Goal: Task Accomplishment & Management: Use online tool/utility

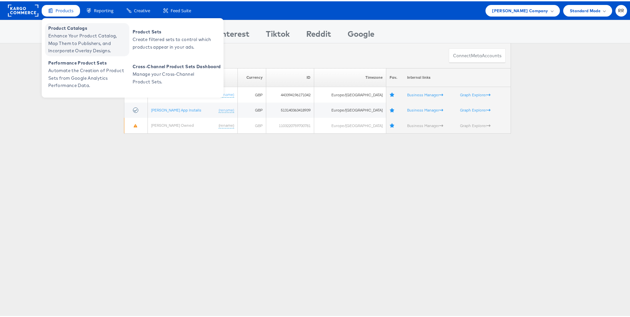
click at [75, 32] on span "Enhance Your Product Catalog, Map Them to Publishers, and Incorporate Overlay D…" at bounding box center [87, 42] width 79 height 23
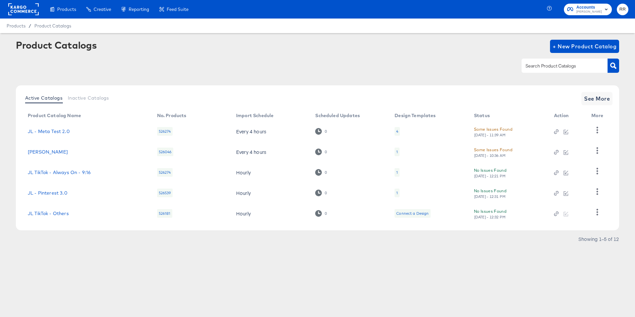
click at [545, 66] on input "text" at bounding box center [560, 66] width 70 height 8
type input "sho"
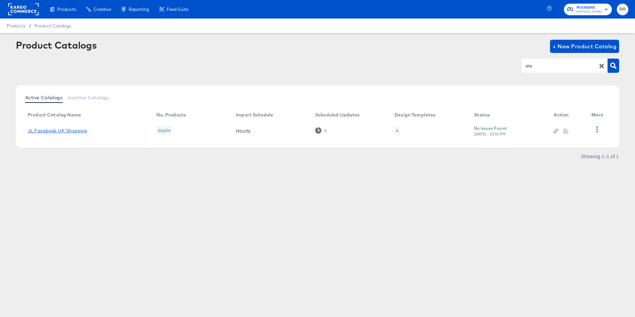
click at [81, 129] on link "JL Facebook UK Shopping" at bounding box center [58, 130] width 60 height 5
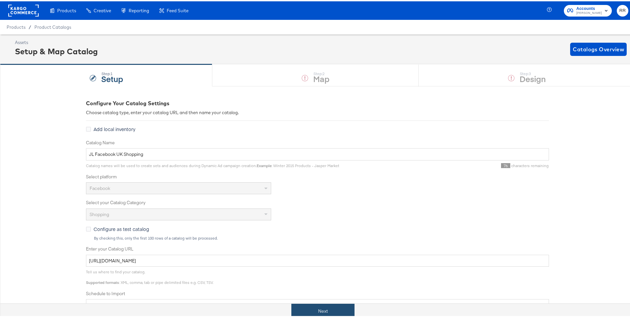
click at [339, 310] on button "Next" at bounding box center [323, 309] width 63 height 15
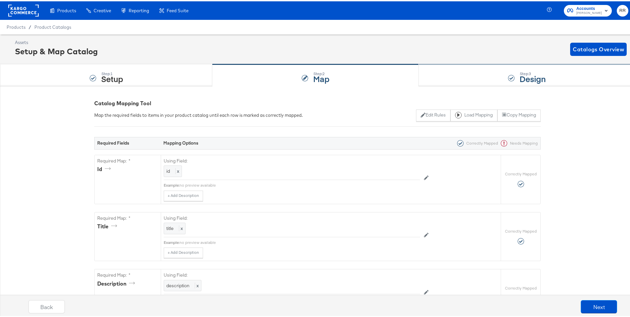
click at [500, 71] on div "Step: 3 Design" at bounding box center [527, 74] width 216 height 22
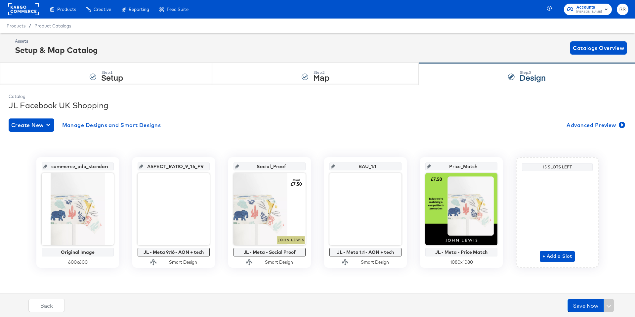
click at [143, 167] on icon at bounding box center [141, 166] width 4 height 4
click at [165, 169] on input "ASPECT_RATIO_9_16_PREFERRED" at bounding box center [175, 164] width 65 height 18
drag, startPoint x: 173, startPoint y: 166, endPoint x: 210, endPoint y: 168, distance: 37.5
click at [210, 168] on div "ASPECT_RATIO_9_16_PREFERRED JL - Meta 9:16 - AON + tech Smart Design" at bounding box center [173, 212] width 83 height 111
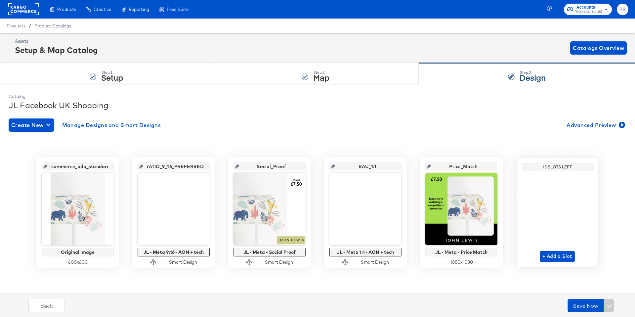
scroll to position [0, 0]
click at [205, 166] on div "ASPECT_RATIO_9_16_PREFERRED" at bounding box center [174, 166] width 72 height 8
drag, startPoint x: 151, startPoint y: 166, endPoint x: 205, endPoint y: 170, distance: 54.1
click at [205, 170] on input "ASPECT_RATIO_9_16_PREFERRED" at bounding box center [175, 164] width 65 height 18
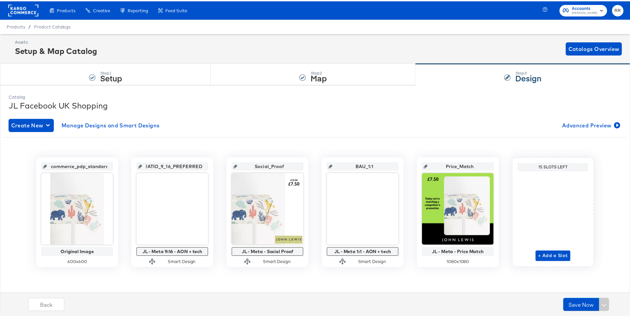
scroll to position [0, 0]
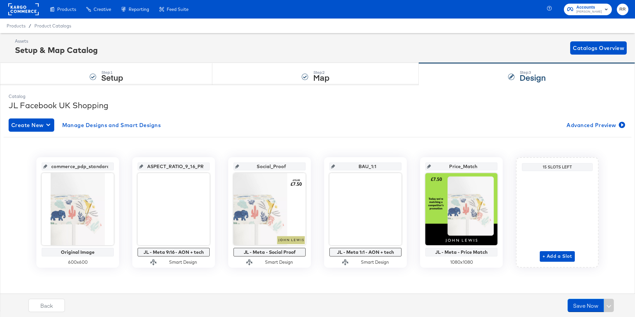
drag, startPoint x: 401, startPoint y: 161, endPoint x: 374, endPoint y: 161, distance: 27.5
click at [374, 161] on div "BAU_1:1 JL - Meta 1:1 - AON + tech Smart Design" at bounding box center [365, 212] width 83 height 111
click at [405, 127] on div "Create New Manage Designs and Smart Designs Advanced Preview" at bounding box center [318, 124] width 618 height 13
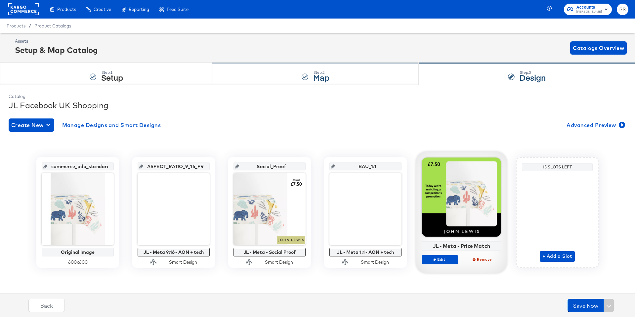
click at [298, 69] on div "Step: 2 Map" at bounding box center [315, 74] width 207 height 22
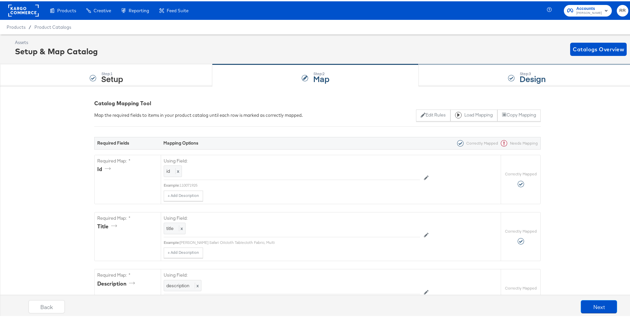
click at [443, 67] on div "Step: 3 Design" at bounding box center [527, 74] width 216 height 22
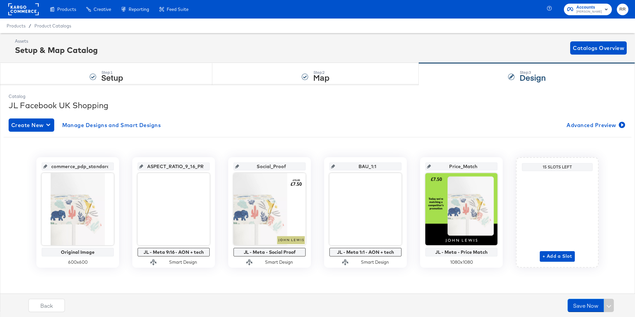
click at [34, 14] on rect at bounding box center [23, 9] width 30 height 12
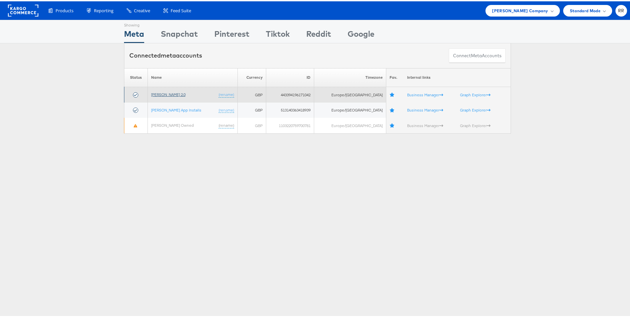
click at [172, 92] on link "John Lewis 2.0" at bounding box center [168, 93] width 34 height 5
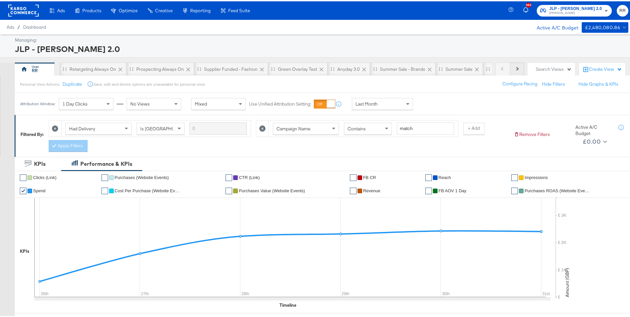
click at [510, 67] on button "Next" at bounding box center [517, 67] width 14 height 13
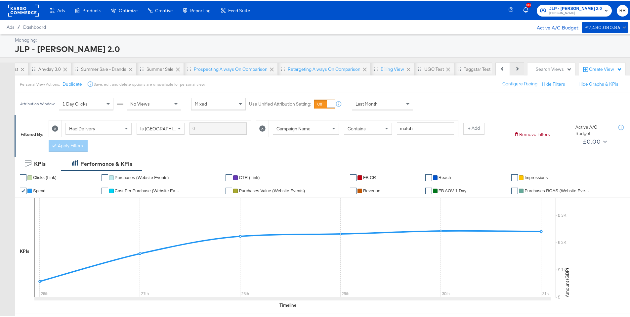
click at [510, 67] on button "Next" at bounding box center [517, 67] width 14 height 13
click at [515, 68] on icon at bounding box center [517, 68] width 4 height 4
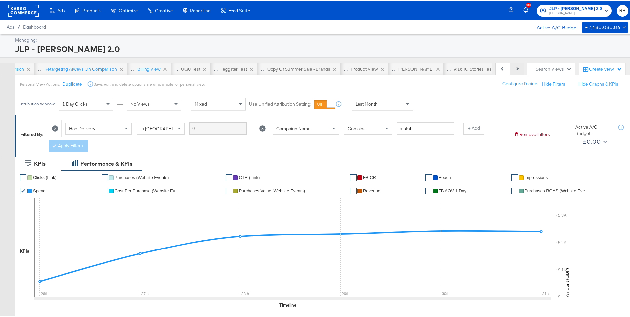
click at [515, 68] on icon at bounding box center [517, 68] width 4 height 4
click at [500, 68] on button "Previous" at bounding box center [503, 67] width 15 height 13
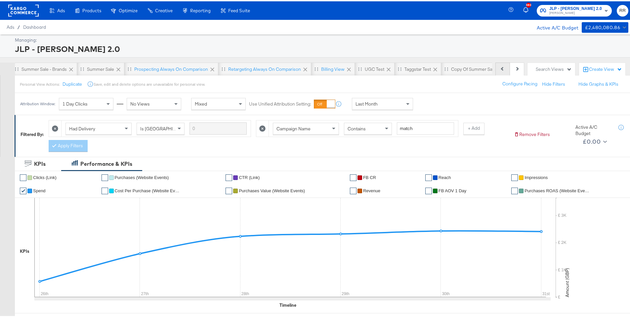
click at [500, 68] on button "Previous" at bounding box center [503, 67] width 15 height 13
click at [497, 65] on button "Previous" at bounding box center [503, 67] width 15 height 13
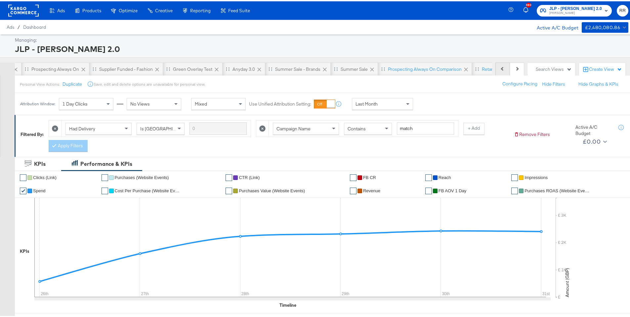
click at [497, 65] on button "Previous" at bounding box center [503, 67] width 15 height 13
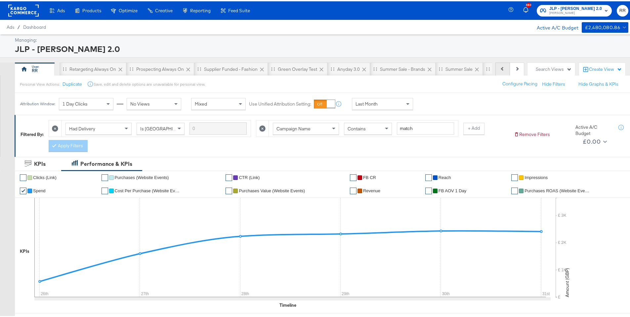
click at [497, 65] on div "Previous Next" at bounding box center [510, 67] width 29 height 13
click at [121, 69] on icon at bounding box center [120, 68] width 7 height 7
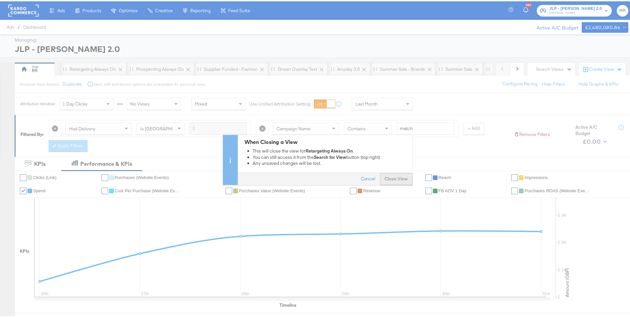
click at [384, 181] on button "Close View" at bounding box center [396, 178] width 32 height 12
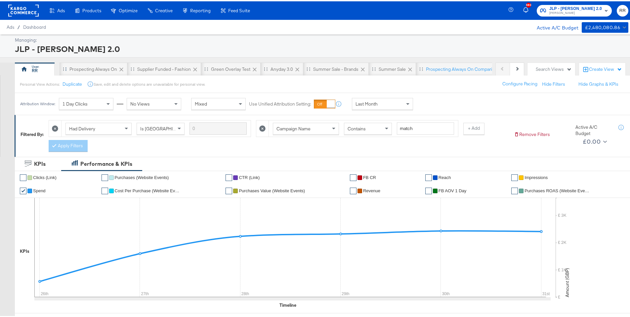
click at [120, 68] on icon at bounding box center [121, 68] width 4 height 4
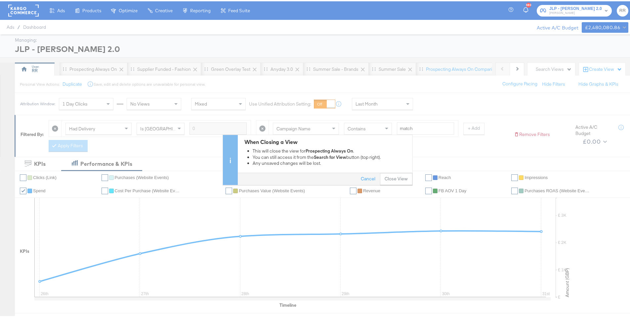
click at [397, 183] on button "Close View" at bounding box center [396, 178] width 32 height 12
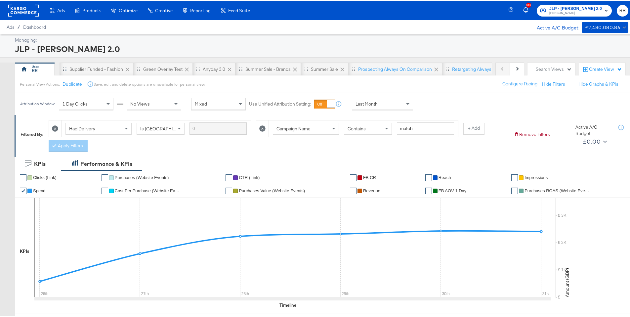
click at [129, 69] on icon at bounding box center [127, 68] width 7 height 7
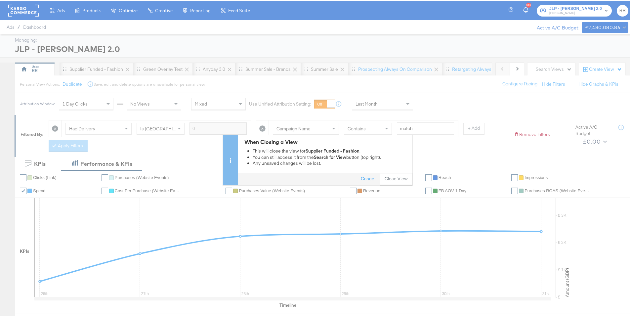
click at [411, 183] on div "When Closing a View This will close the view for Supplier Funded - Fashion . Yo…" at bounding box center [317, 158] width 635 height 50
click at [400, 179] on button "Close View" at bounding box center [396, 178] width 32 height 12
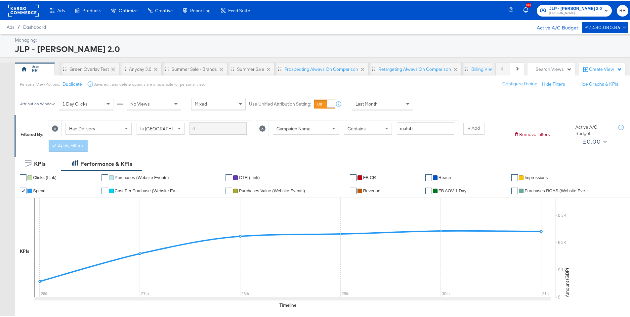
click at [112, 69] on icon at bounding box center [113, 68] width 4 height 4
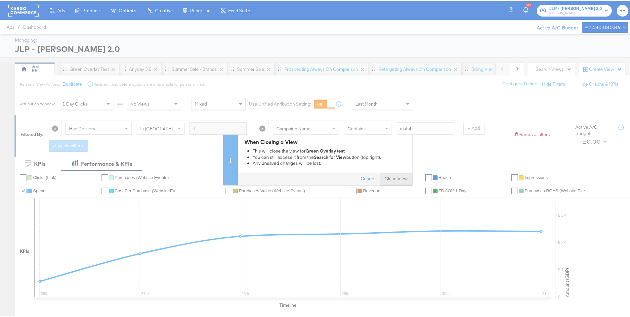
click at [383, 178] on button "Close View" at bounding box center [396, 178] width 32 height 12
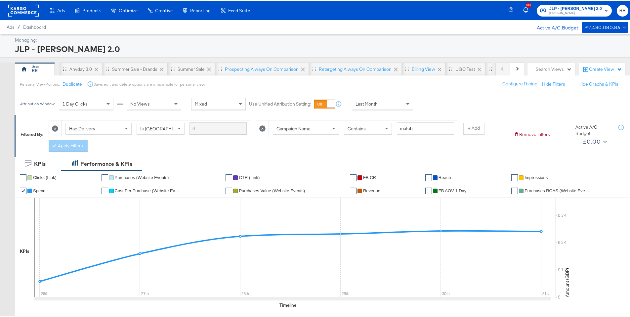
click at [97, 68] on icon at bounding box center [96, 68] width 7 height 7
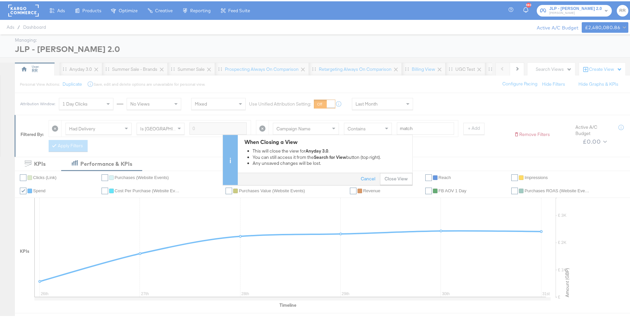
click at [393, 177] on button "Close View" at bounding box center [396, 178] width 32 height 12
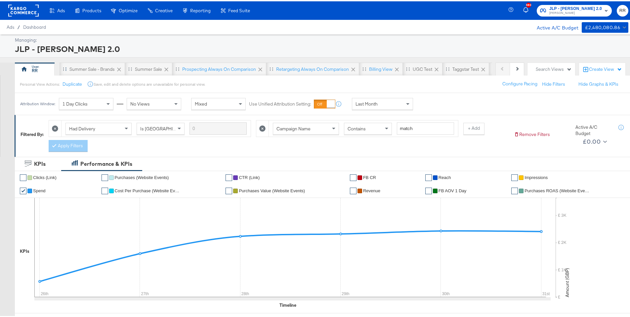
click at [120, 68] on icon at bounding box center [119, 68] width 7 height 7
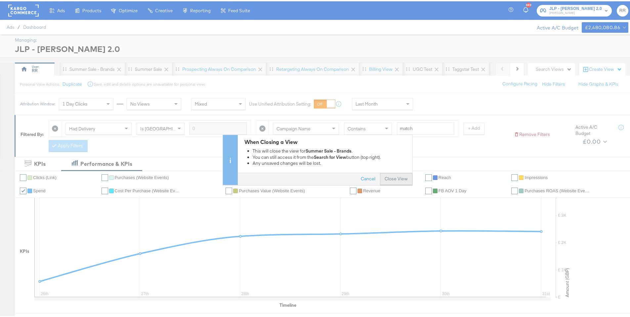
click at [392, 179] on button "Close View" at bounding box center [396, 178] width 32 height 12
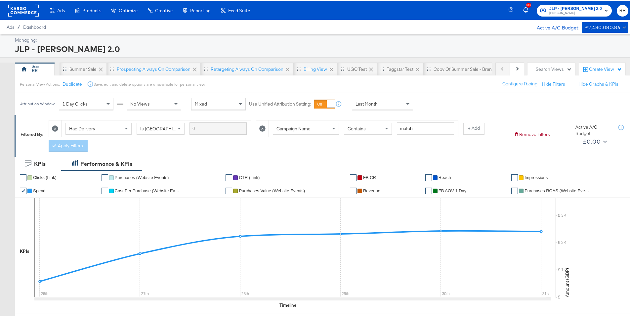
click at [101, 69] on icon at bounding box center [101, 68] width 7 height 7
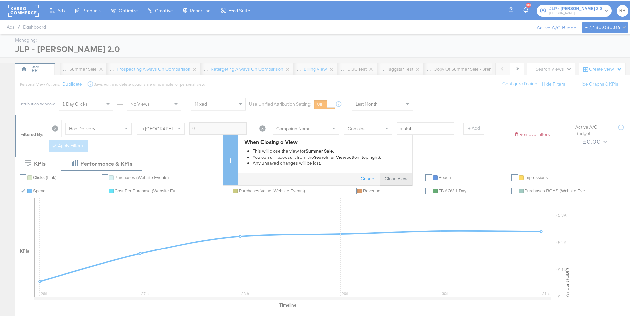
click at [389, 178] on button "Close View" at bounding box center [396, 178] width 32 height 12
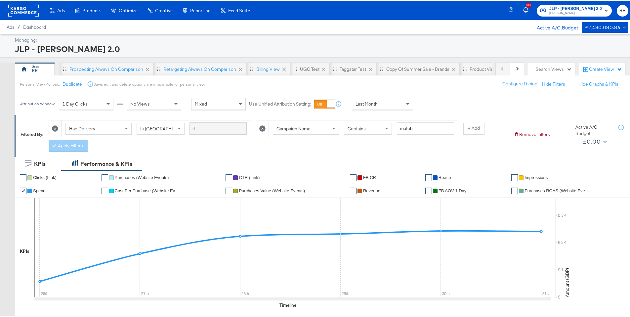
click at [146, 69] on icon at bounding box center [148, 68] width 4 height 4
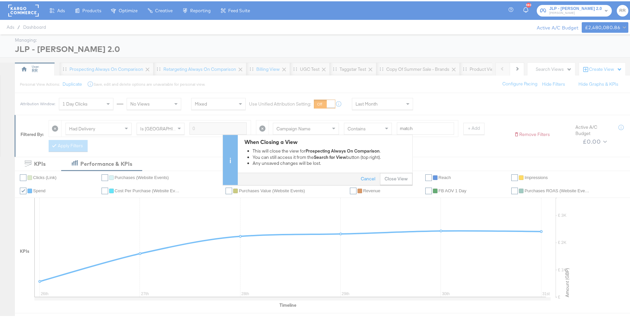
click at [388, 174] on button "Close View" at bounding box center [396, 178] width 32 height 12
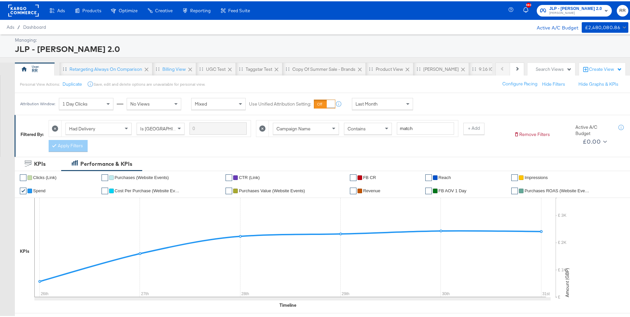
click at [145, 66] on icon at bounding box center [146, 68] width 7 height 7
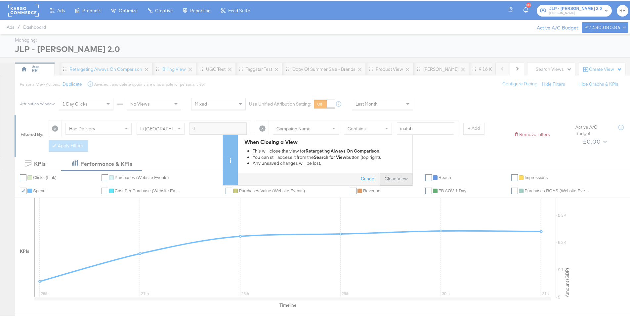
click at [391, 175] on button "Close View" at bounding box center [396, 178] width 32 height 12
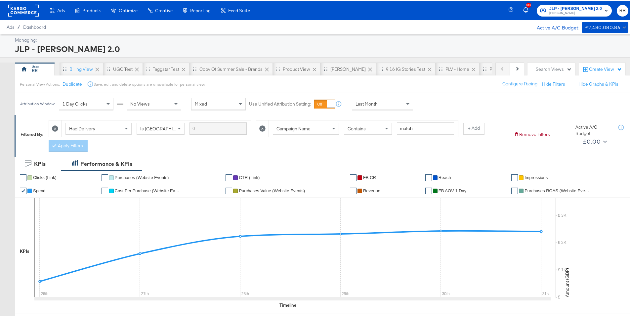
click at [99, 68] on icon at bounding box center [97, 68] width 7 height 7
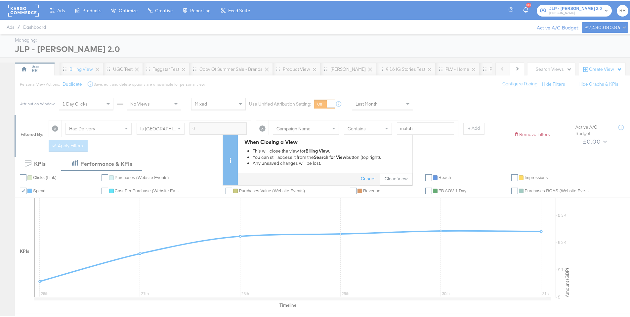
click at [399, 180] on button "Close View" at bounding box center [396, 178] width 32 height 12
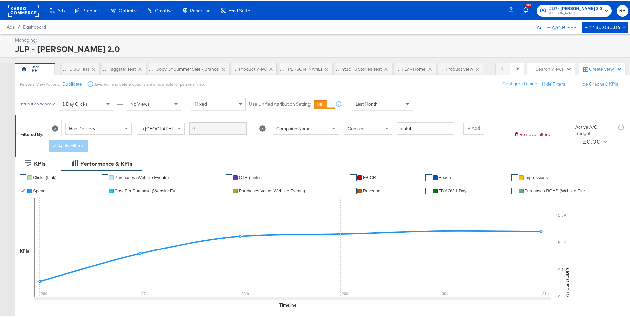
click at [94, 68] on icon at bounding box center [93, 68] width 7 height 7
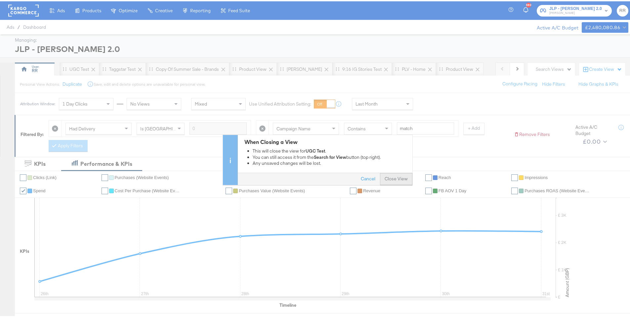
click at [389, 179] on button "Close View" at bounding box center [396, 178] width 32 height 12
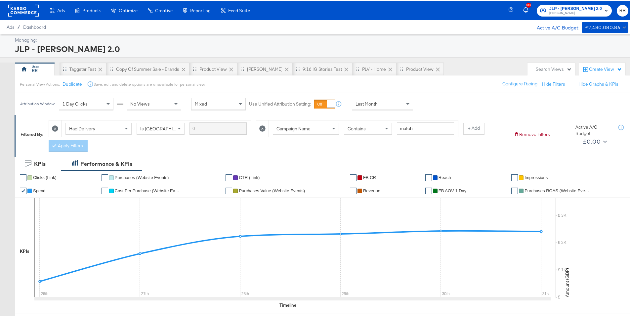
click at [99, 70] on icon at bounding box center [100, 68] width 7 height 7
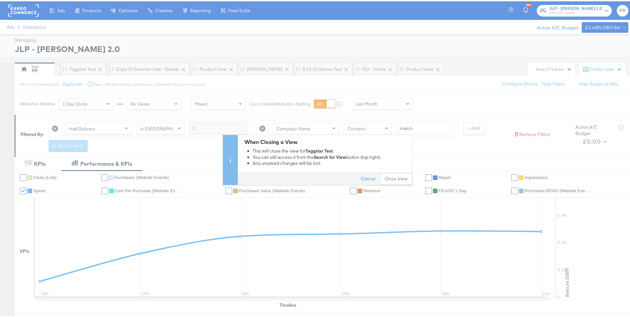
click at [411, 183] on div "When Closing a View This will close the view for Taggstar Test . You can still …" at bounding box center [317, 158] width 635 height 50
click at [403, 181] on button "Close View" at bounding box center [396, 178] width 32 height 12
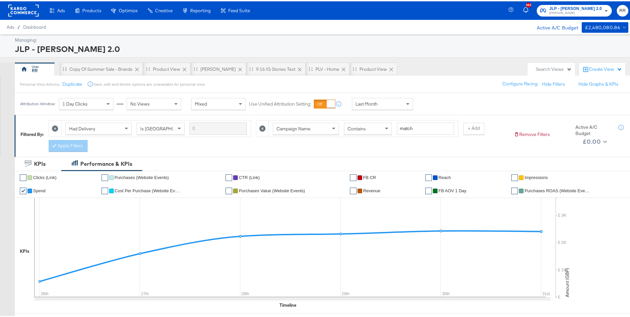
click at [136, 70] on icon at bounding box center [137, 68] width 7 height 7
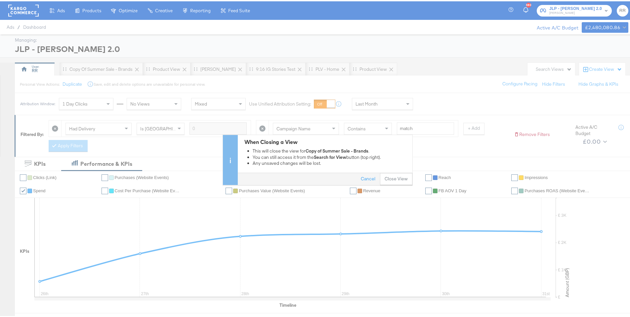
click at [391, 174] on button "Close View" at bounding box center [396, 178] width 32 height 12
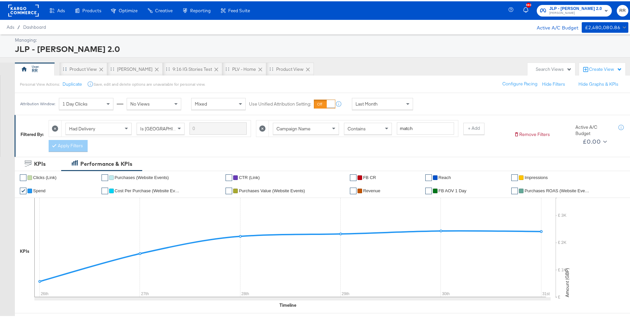
click at [102, 67] on icon at bounding box center [101, 68] width 4 height 4
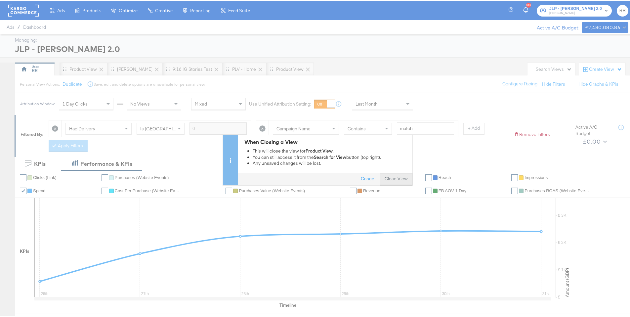
click at [387, 180] on button "Close View" at bounding box center [396, 178] width 32 height 12
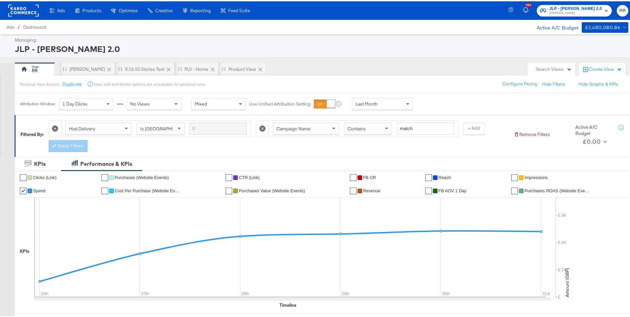
click at [165, 69] on icon at bounding box center [168, 68] width 7 height 7
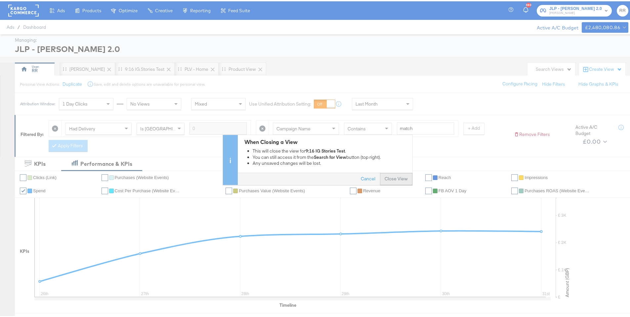
click at [392, 182] on button "Close View" at bounding box center [396, 178] width 32 height 12
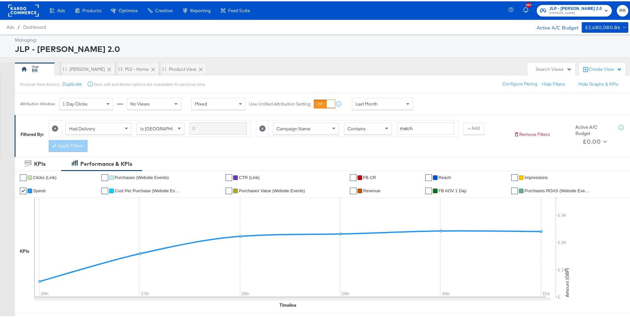
click at [150, 69] on icon at bounding box center [153, 68] width 7 height 7
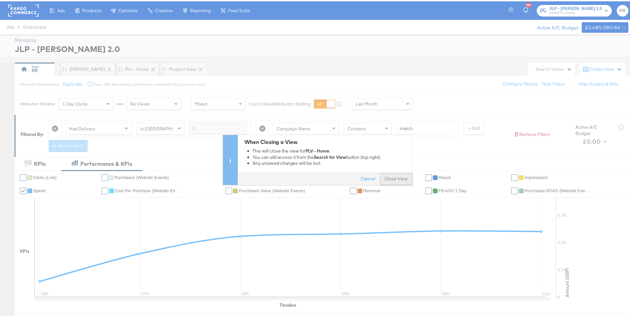
click at [389, 174] on button "Close View" at bounding box center [396, 178] width 32 height 12
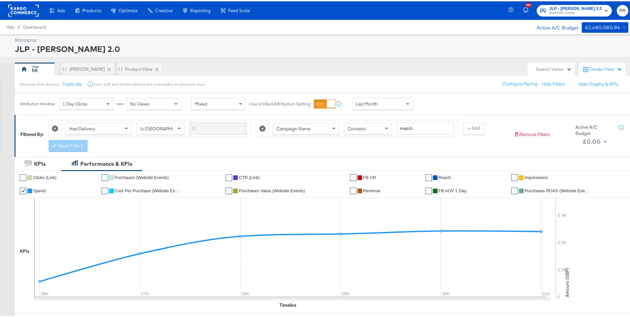
click at [154, 66] on icon at bounding box center [157, 68] width 7 height 7
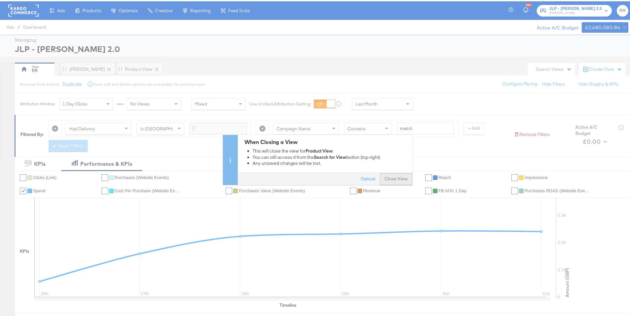
click at [391, 180] on button "Close View" at bounding box center [396, 178] width 32 height 12
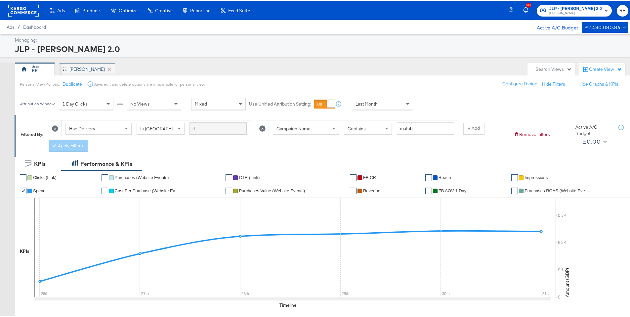
click at [72, 64] on div "JC - BAU" at bounding box center [88, 67] width 56 height 13
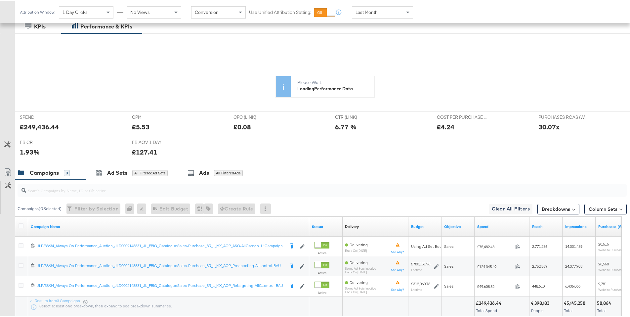
scroll to position [184, 0]
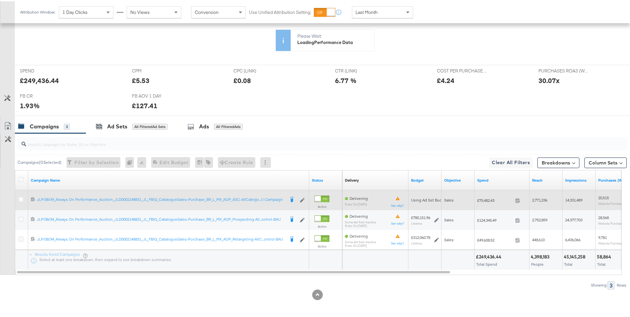
drag, startPoint x: 21, startPoint y: 199, endPoint x: 113, endPoint y: 190, distance: 92.1
click at [21, 198] on icon at bounding box center [21, 198] width 5 height 5
click at [0, 0] on input "checkbox" at bounding box center [0, 0] width 0 height 0
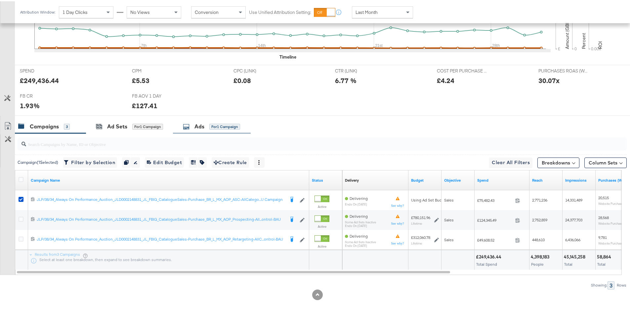
click at [213, 131] on div "Ads for 1 Campaign" at bounding box center [212, 125] width 78 height 14
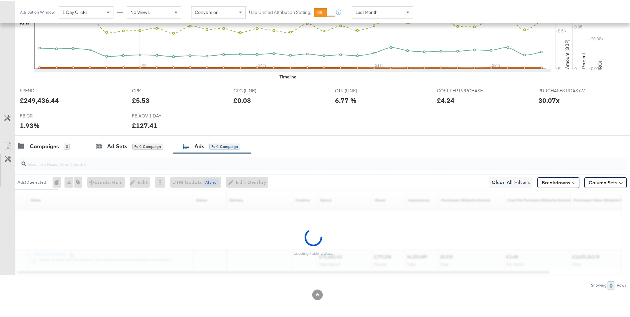
scroll to position [248, 0]
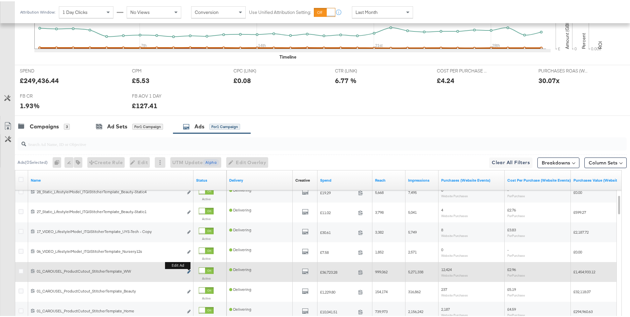
click at [190, 272] on icon "link" at bounding box center [188, 271] width 3 height 4
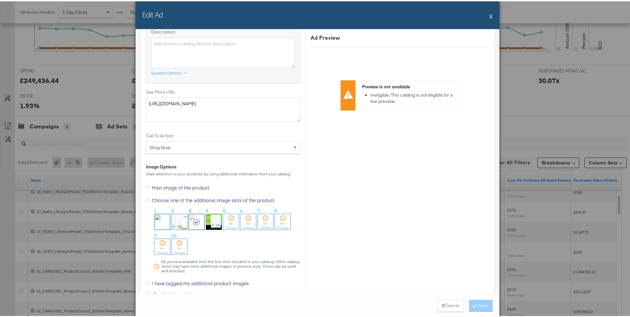
scroll to position [606, 0]
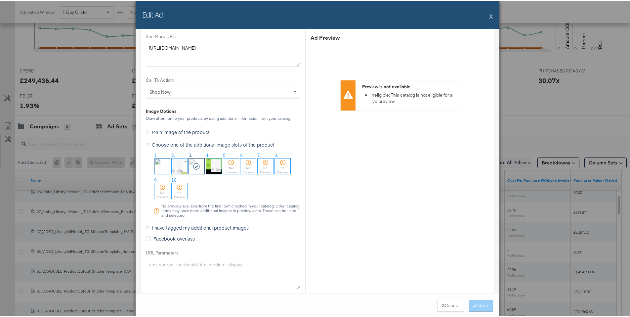
click at [224, 228] on span "I have tagged my additional product images" at bounding box center [200, 226] width 97 height 7
click at [0, 0] on input "I have tagged my additional product images" at bounding box center [0, 0] width 0 height 0
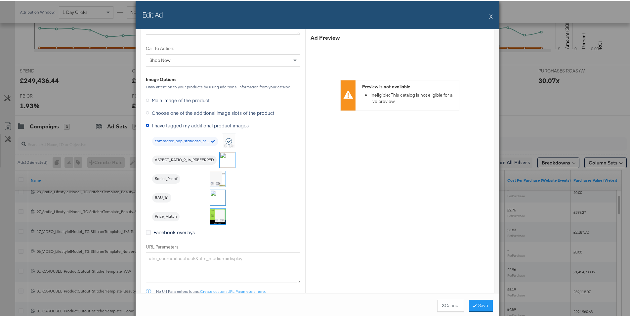
scroll to position [563, 0]
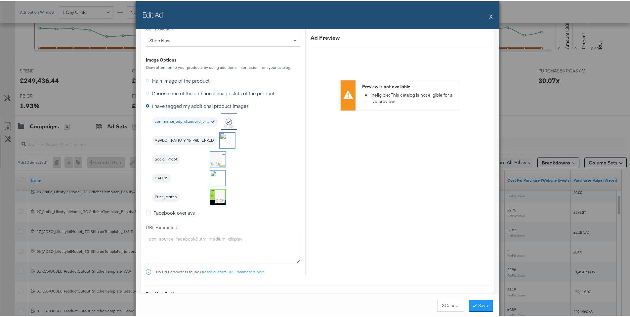
click at [489, 18] on button "X" at bounding box center [491, 14] width 4 height 13
